Goal: Ask a question: Seek information or help from site administrators or community

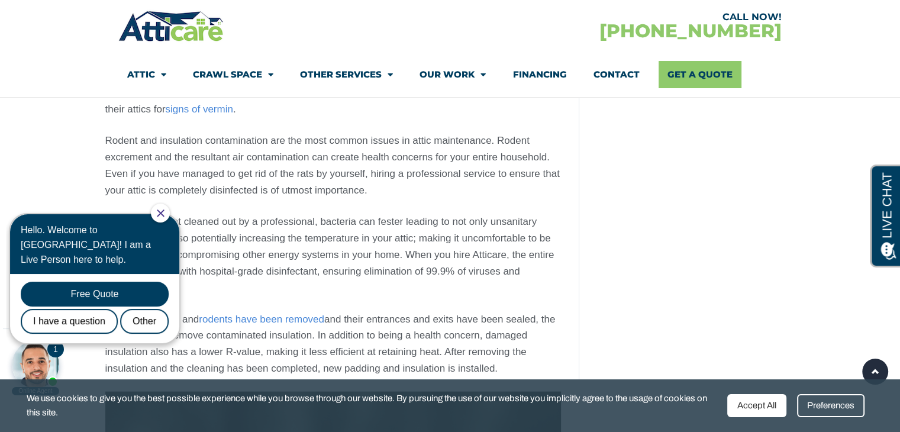
click at [15, 161] on body "Save Up to $1200 – with Home Efficiency Federal Tax Rebate! Youtube Facebook In…" at bounding box center [450, 354] width 900 height 5557
click at [170, 211] on div at bounding box center [160, 213] width 19 height 19
click at [86, 282] on div "Free Quote" at bounding box center [95, 294] width 148 height 25
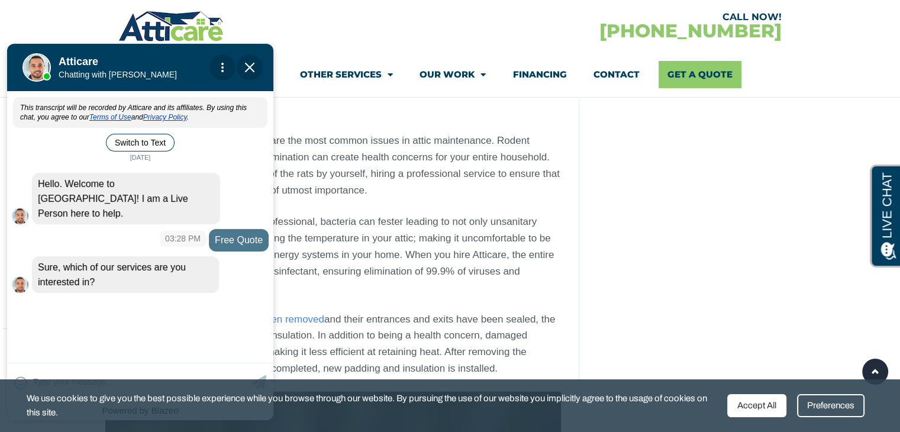
click at [231, 229] on div "Free Quote" at bounding box center [239, 240] width 60 height 22
click at [122, 303] on div "This transcript will be recorded by Atticare and its affiliates. By using this …" at bounding box center [140, 226] width 266 height 266
click at [116, 299] on div "This transcript will be recorded by Atticare and its affiliates. By using this …" at bounding box center [140, 226] width 266 height 266
click at [123, 329] on div "This transcript will be recorded by Atticare and its affiliates. By using this …" at bounding box center [140, 226] width 266 height 266
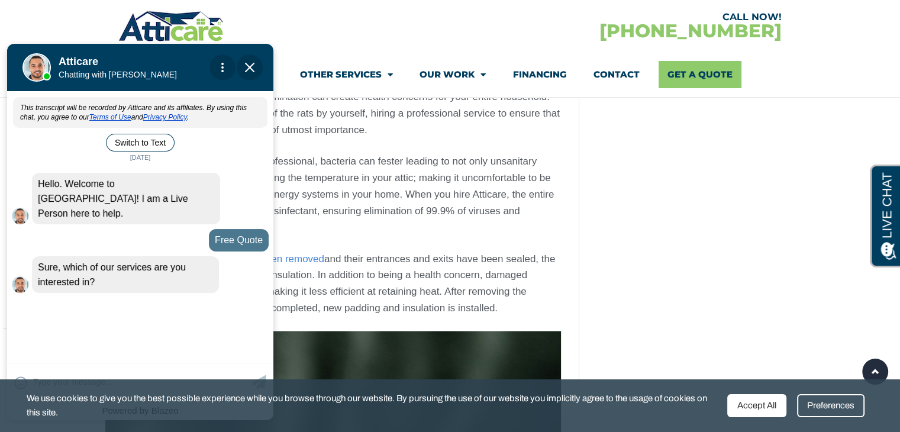
scroll to position [2483, 0]
click at [134, 275] on div "Sure, which of our services are you interested in?" at bounding box center [125, 274] width 187 height 37
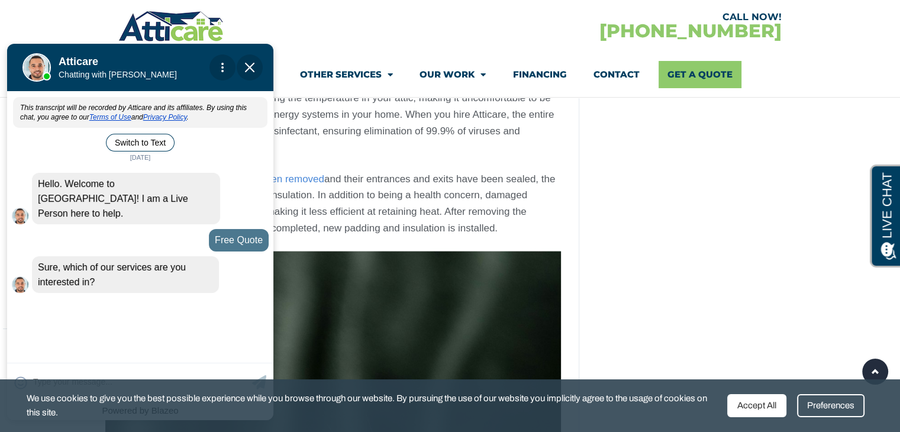
scroll to position [2561, 0]
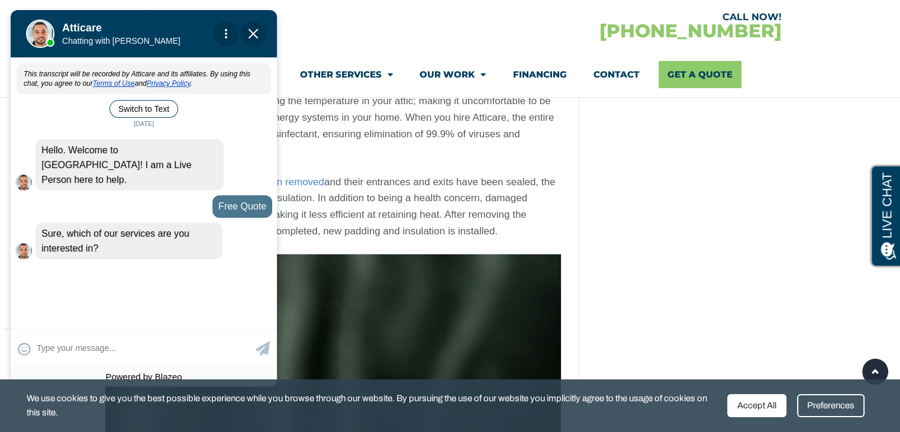
drag, startPoint x: 147, startPoint y: 51, endPoint x: 150, endPoint y: 17, distance: 33.9
click at [150, 17] on div at bounding box center [140, 31] width 166 height 47
click at [66, 351] on textarea at bounding box center [145, 348] width 216 height 23
type input "I am interested in cleaning th"
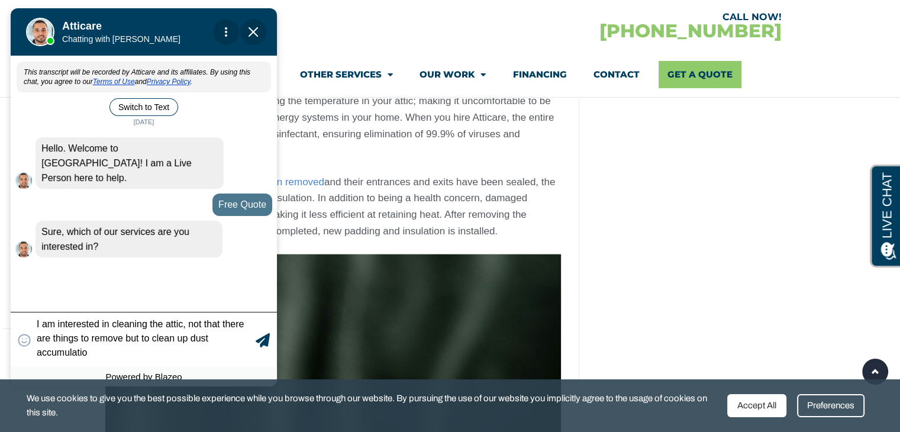
type textarea "I am interested in cleaning the attic, not that there are things to remove but …"
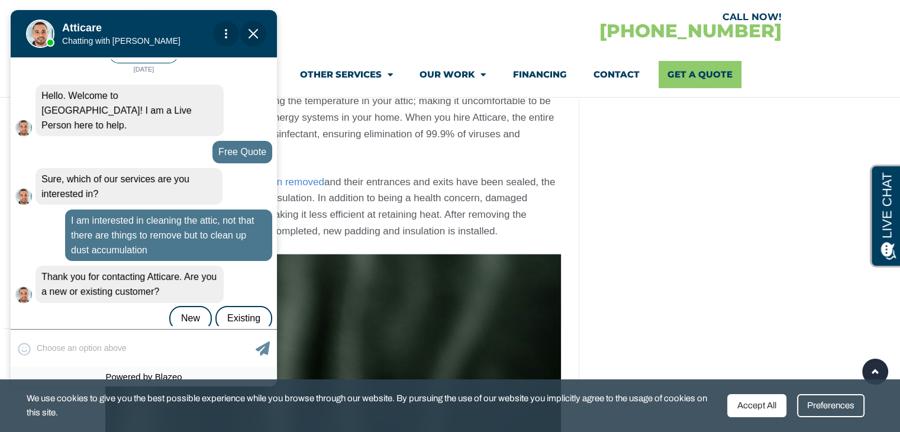
scroll to position [58, 0]
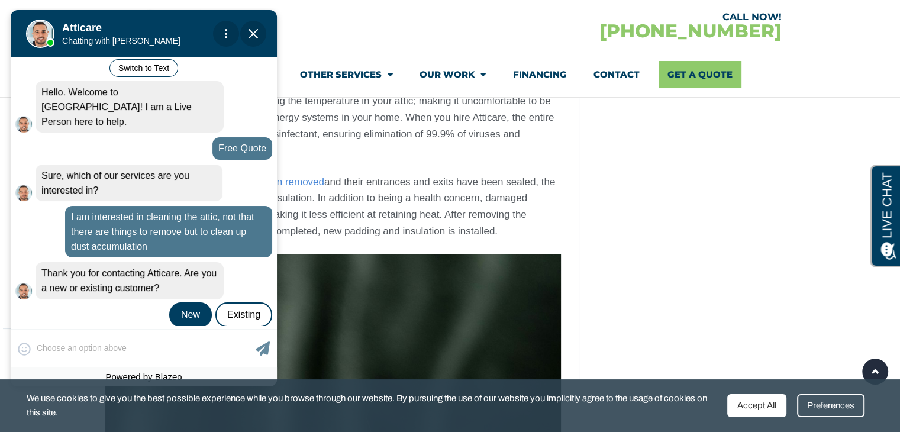
click at [187, 302] on div "New" at bounding box center [190, 314] width 43 height 25
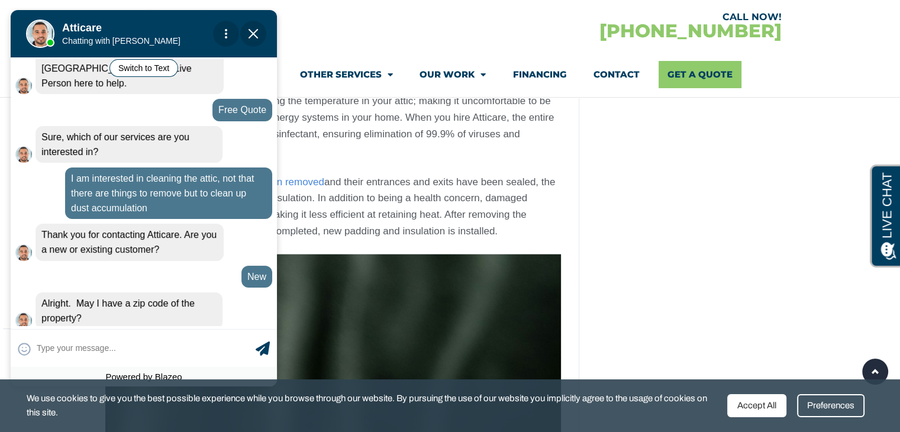
scroll to position [99, 0]
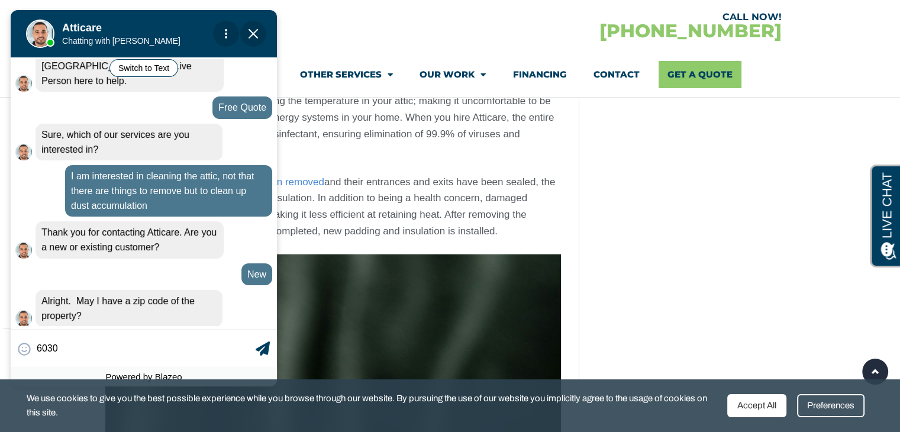
type input "60304"
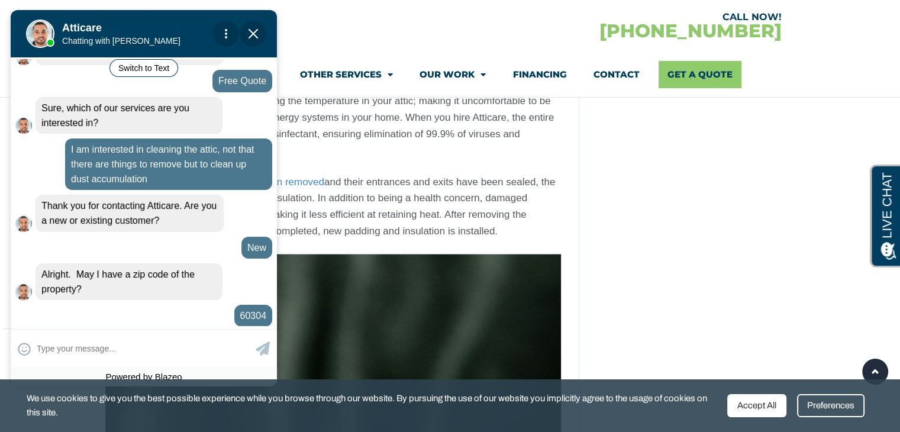
scroll to position [152, 0]
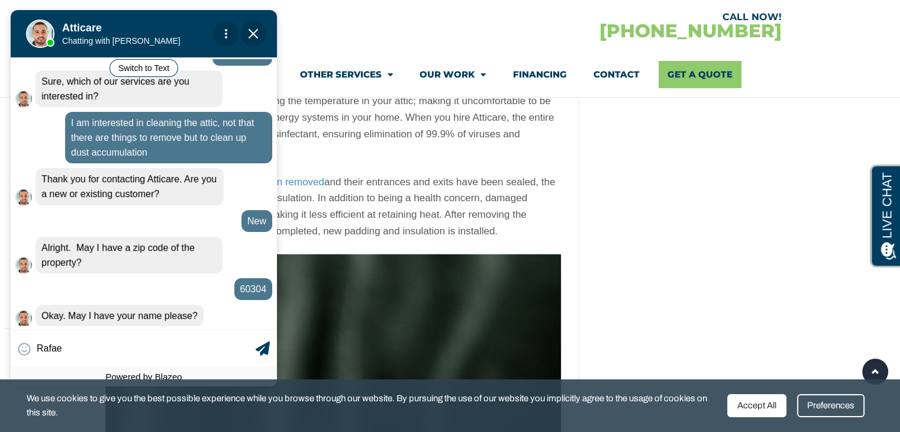
type input "[PERSON_NAME]"
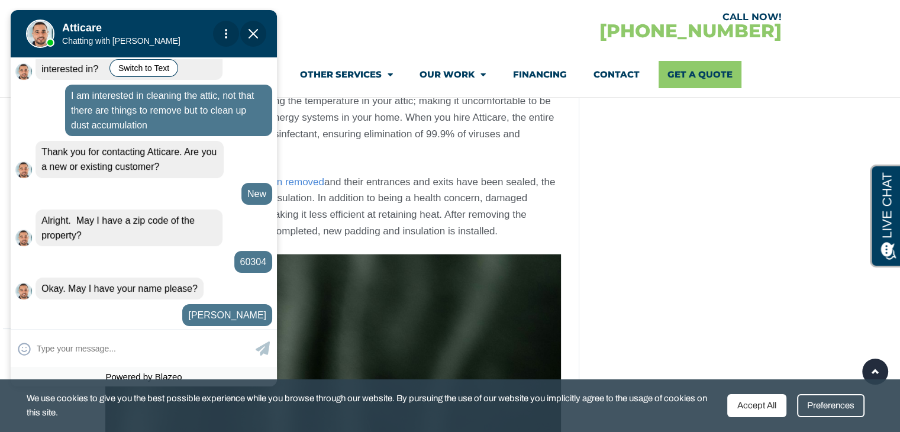
scroll to position [236, 0]
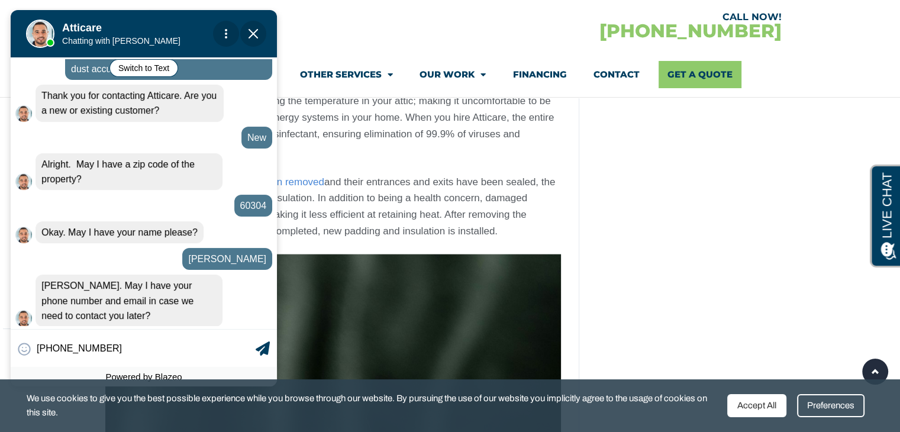
type input "[PHONE_NUMBER]"
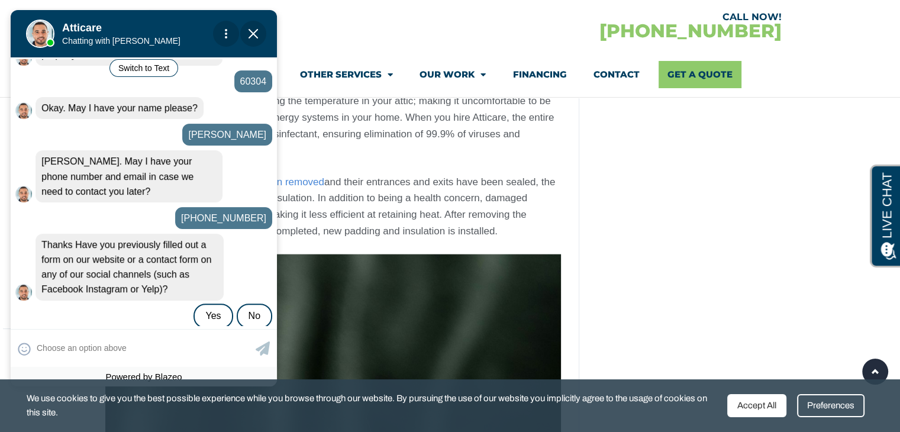
scroll to position [361, 0]
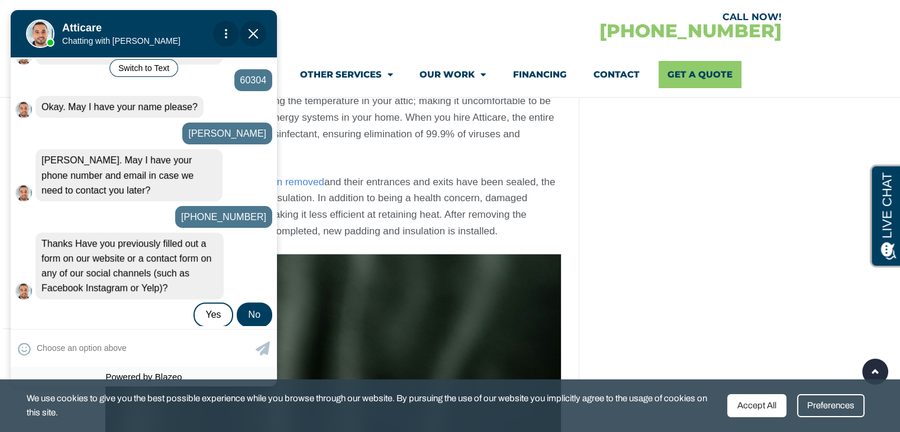
click at [258, 302] on div "No" at bounding box center [255, 314] width 36 height 25
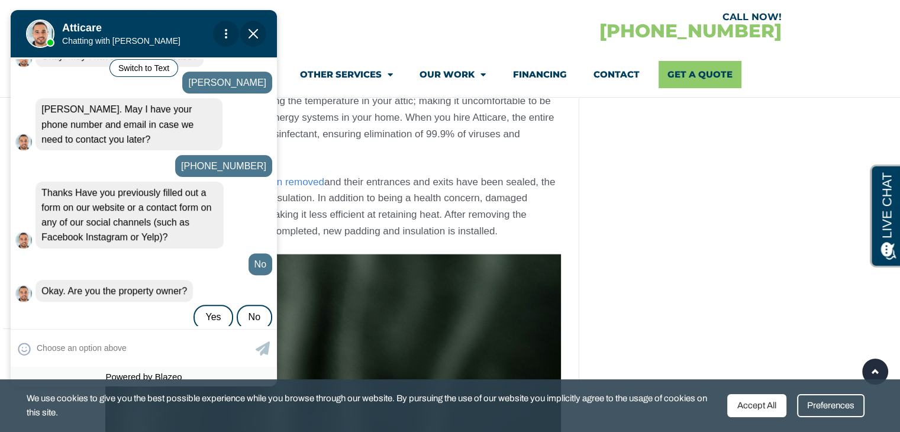
scroll to position [414, 0]
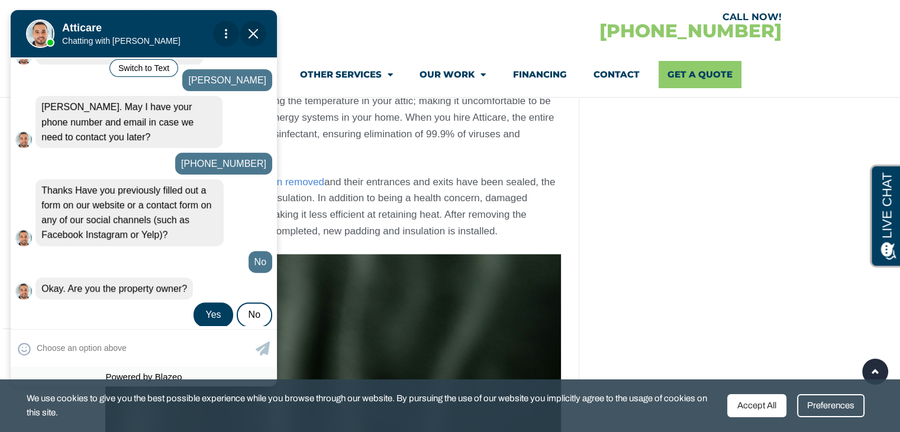
click at [220, 302] on div "Yes" at bounding box center [213, 314] width 39 height 25
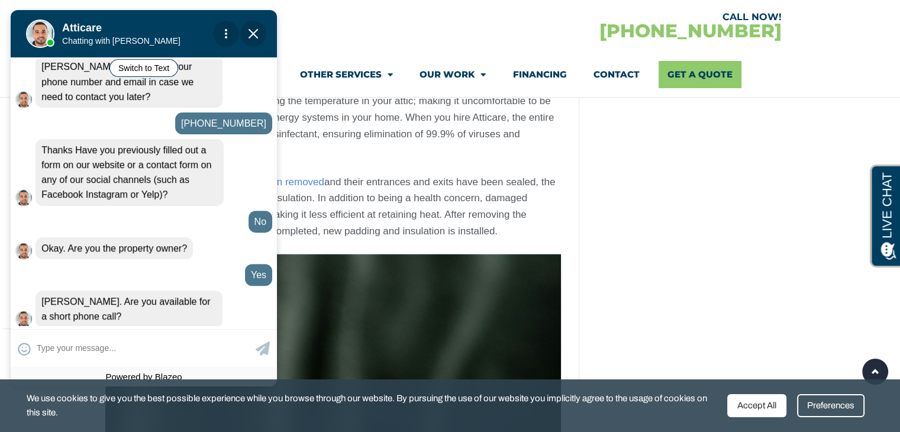
scroll to position [455, 0]
type input "yes"
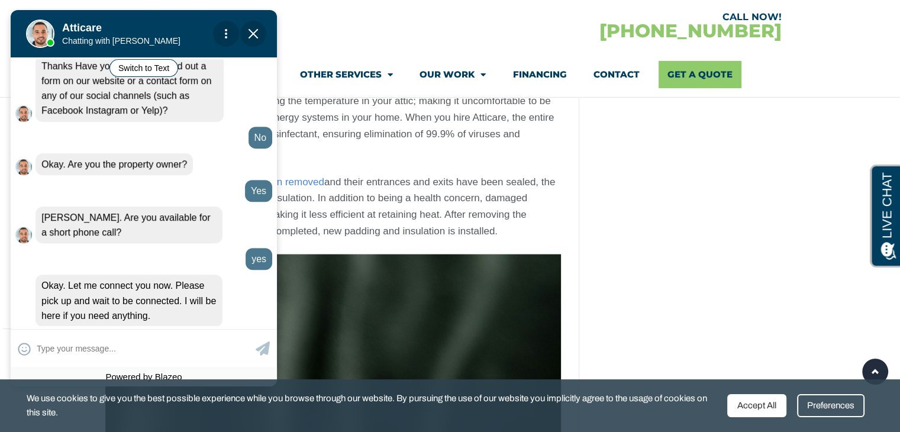
scroll to position [592, 0]
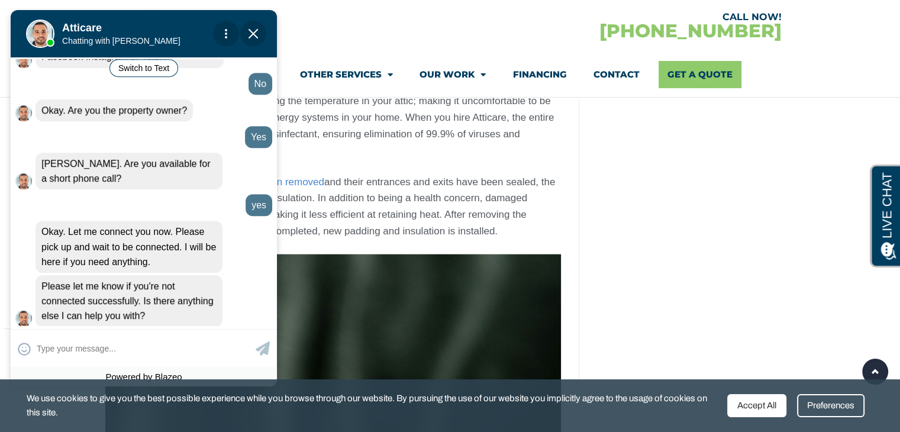
click at [220, 294] on apexchat_message_left "Please let me know if you're not connected successfully. Is there anything else…" at bounding box center [143, 300] width 257 height 51
click at [69, 349] on input "text" at bounding box center [145, 348] width 216 height 23
type input "it's giving me option which ar"
type textarea "it's giving me option which are not in my area"
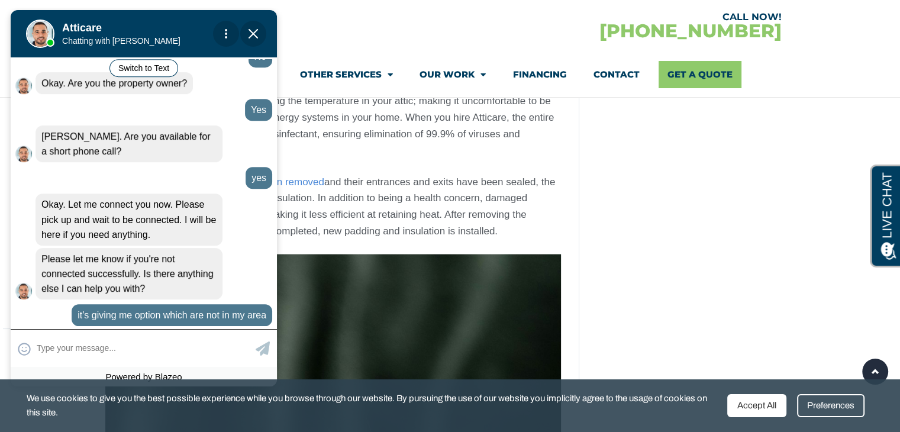
type input "y"
type input "this is CA company?"
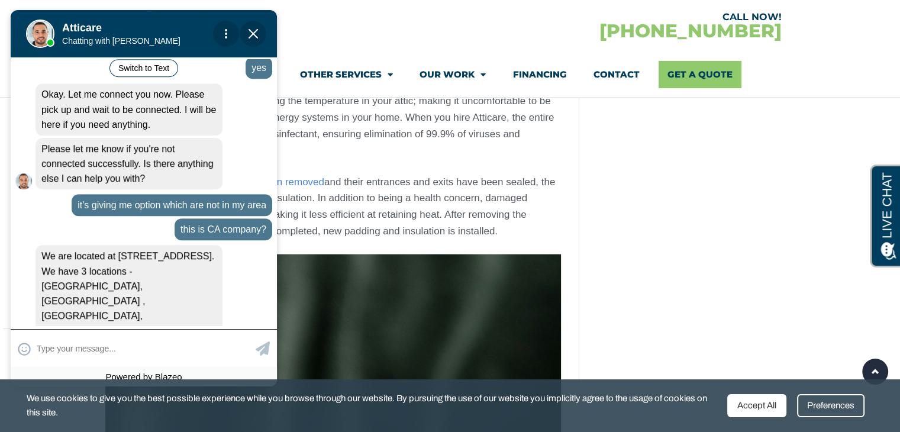
scroll to position [755, 0]
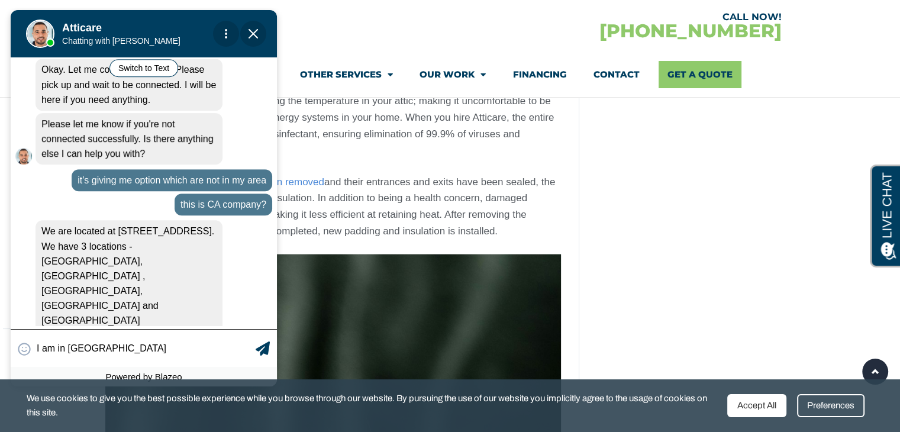
type input "I am in [US_STATE]"
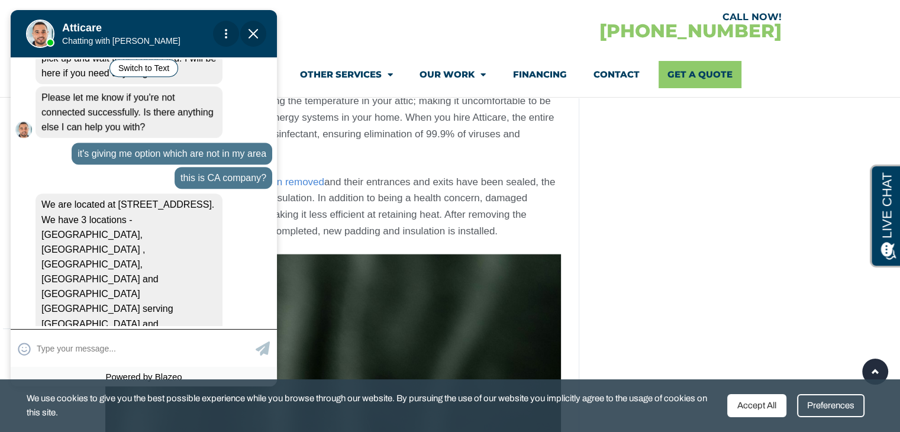
scroll to position [823, 0]
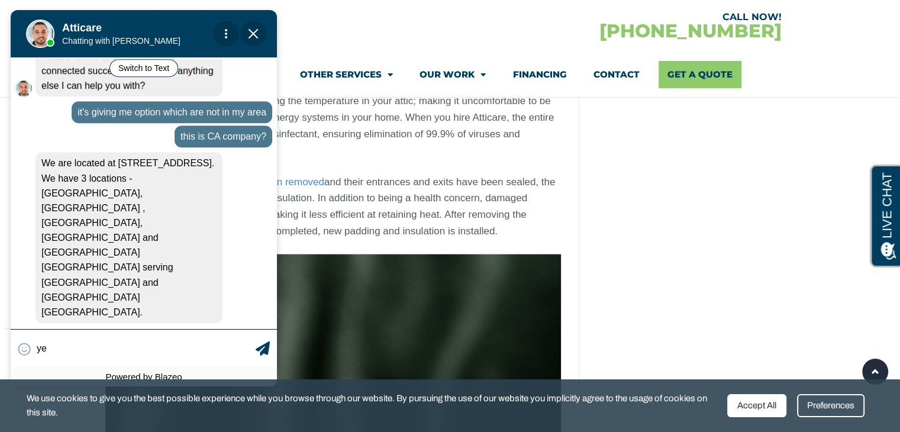
type input "yes"
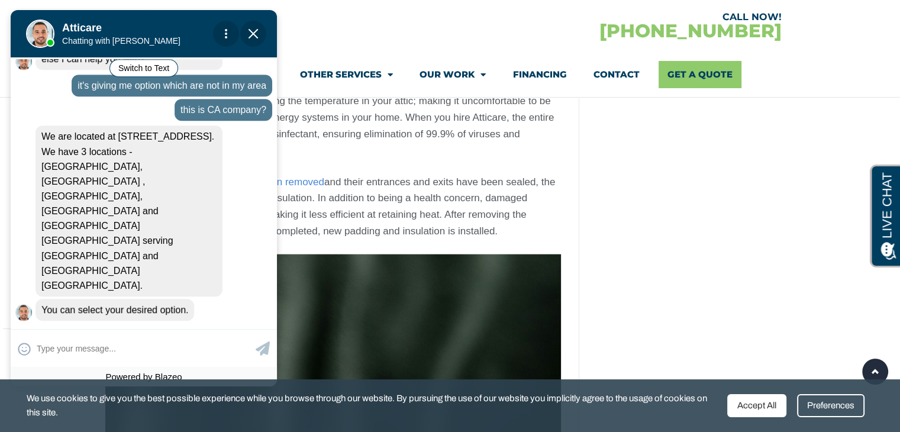
scroll to position [876, 0]
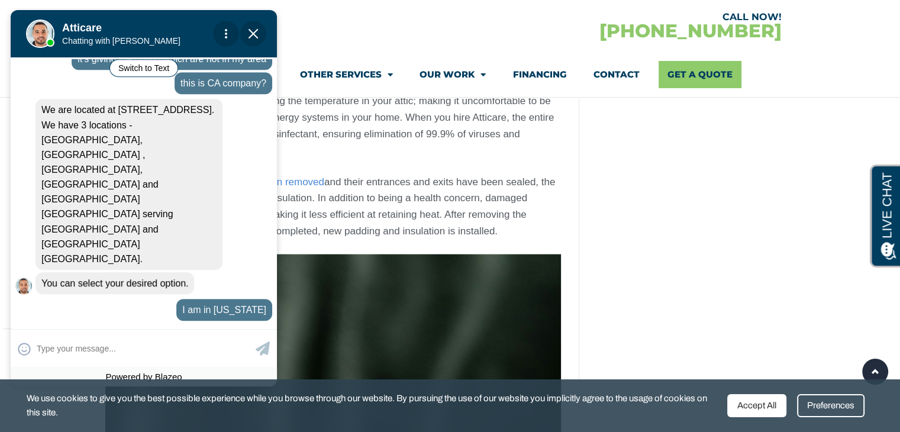
click at [257, 35] on img "Close Chat" at bounding box center [253, 33] width 9 height 9
